Goal: Navigation & Orientation: Go to known website

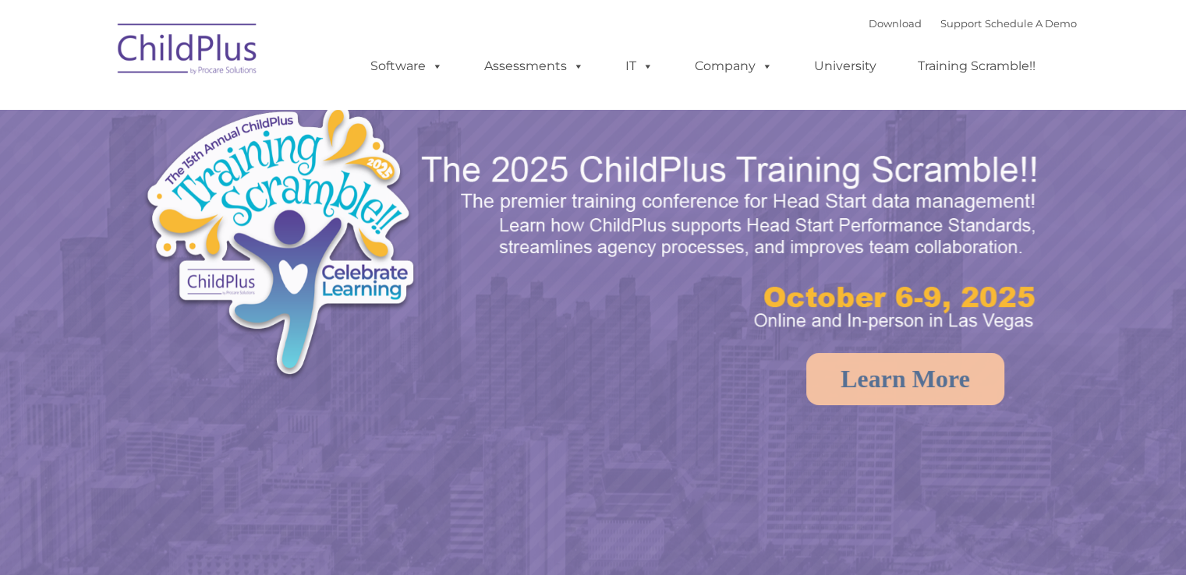
select select "MEDIUM"
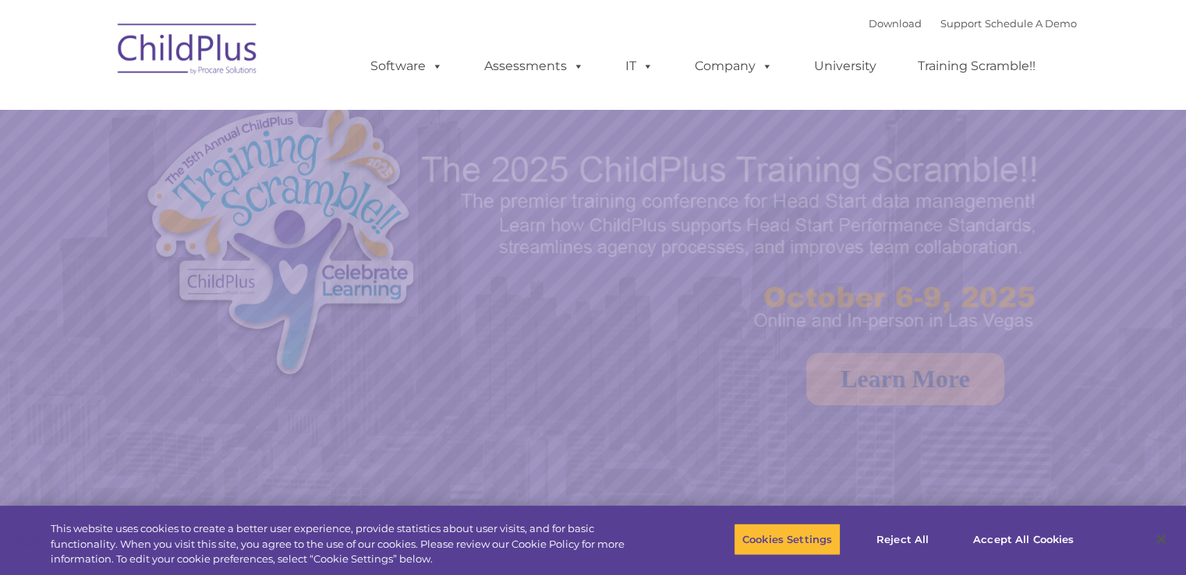
select select "MEDIUM"
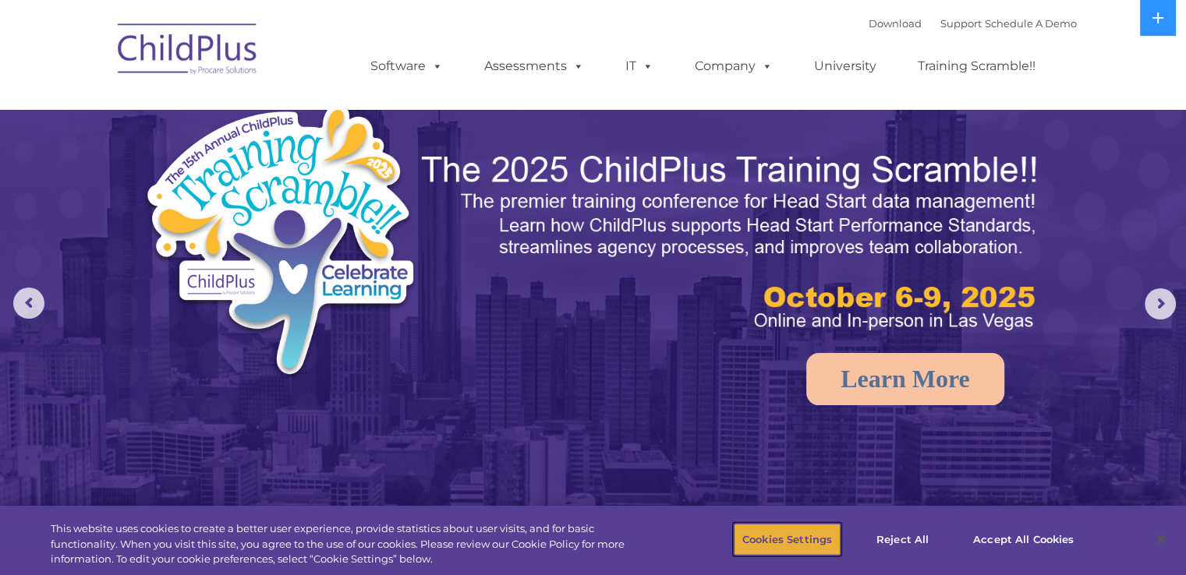
click at [836, 530] on button "Cookies Settings" at bounding box center [787, 539] width 107 height 33
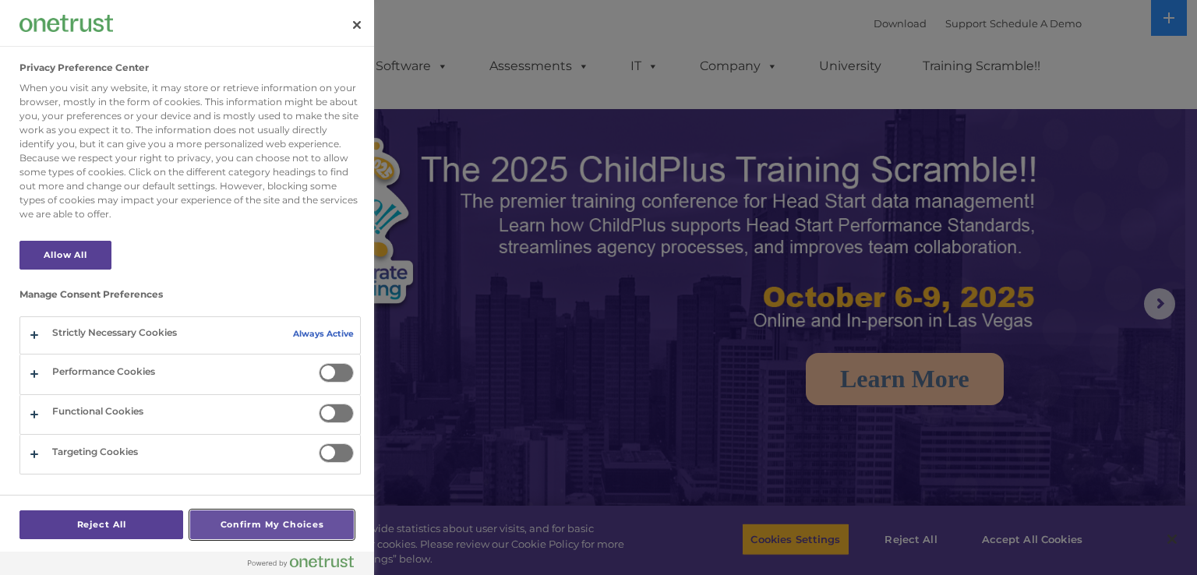
click at [276, 539] on button "Confirm My Choices" at bounding box center [272, 525] width 164 height 29
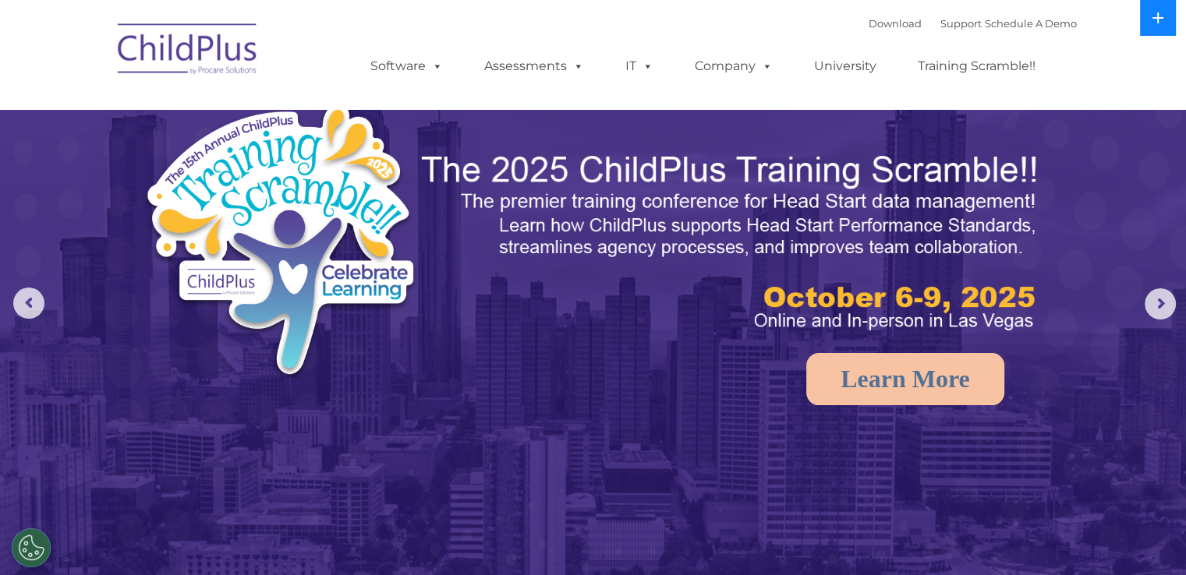
click at [1144, 24] on button at bounding box center [1158, 18] width 36 height 36
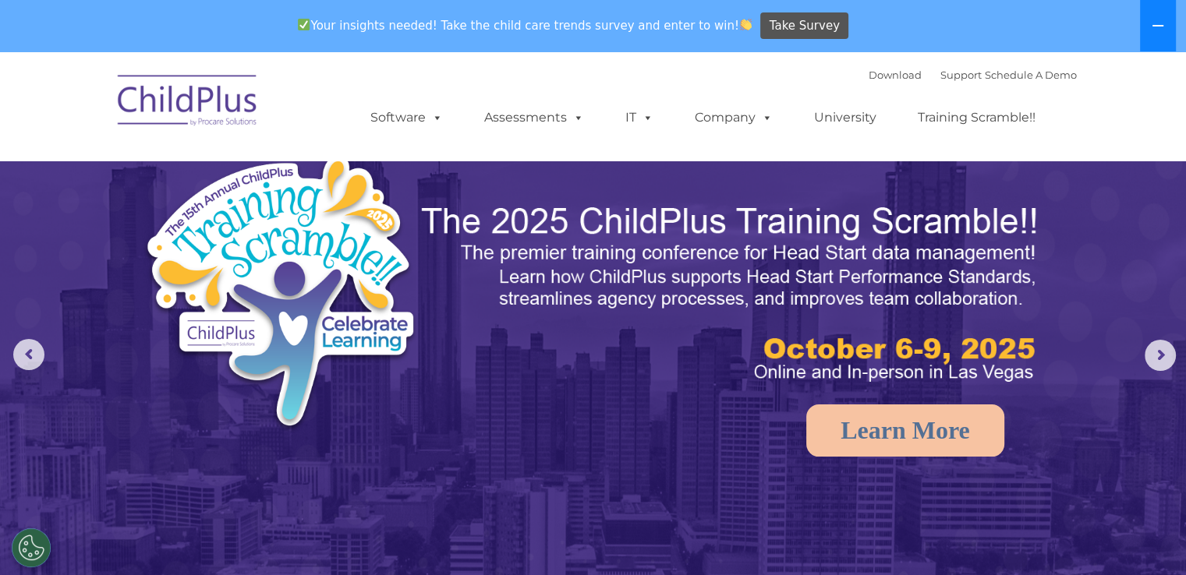
click at [1160, 22] on icon at bounding box center [1157, 25] width 12 height 12
